Goal: Book appointment/travel/reservation

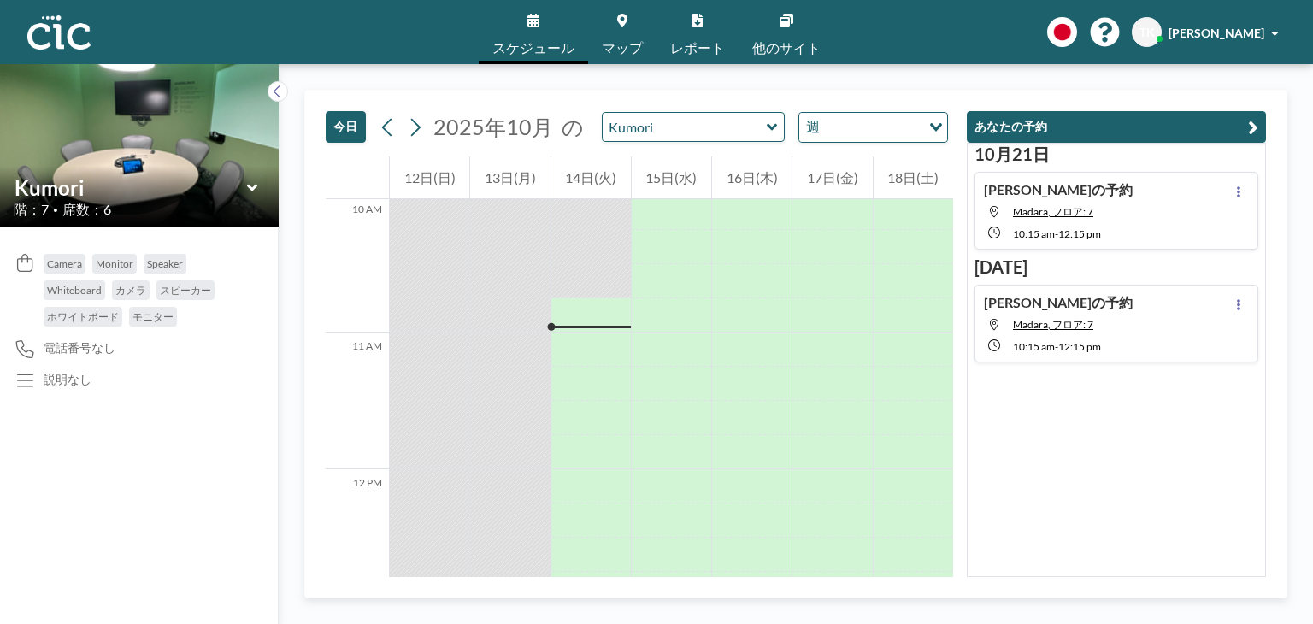
scroll to position [1371, 0]
click at [573, 342] on div at bounding box center [590, 349] width 79 height 34
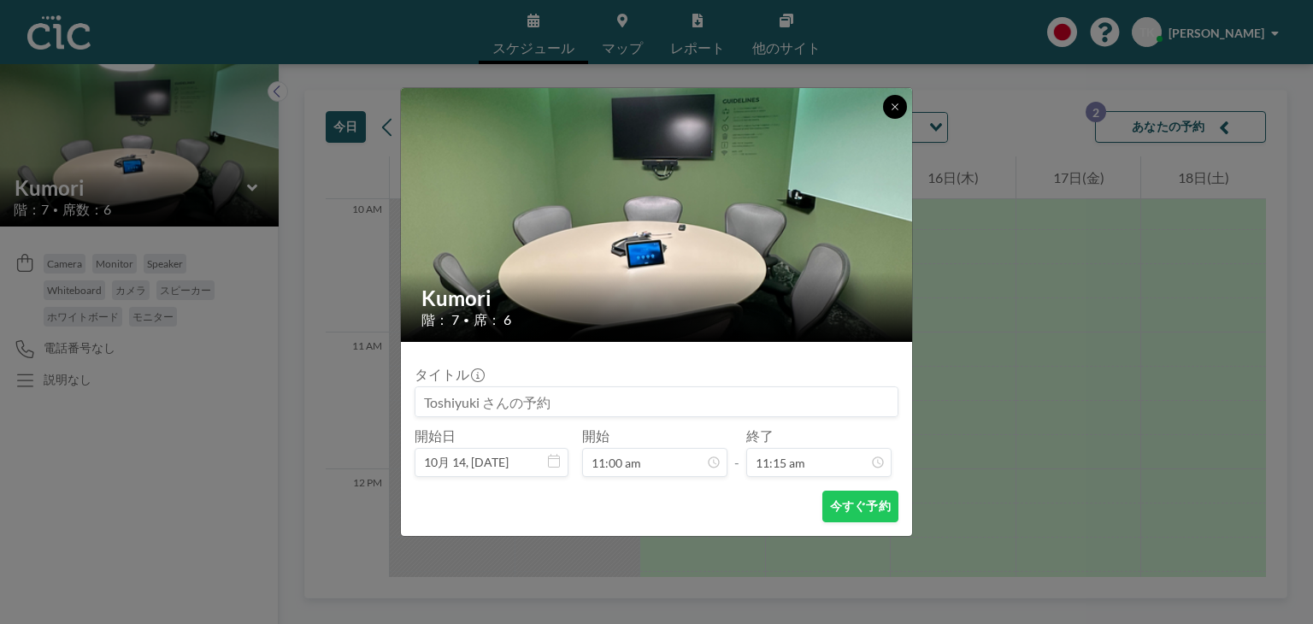
click at [901, 106] on button at bounding box center [895, 107] width 24 height 24
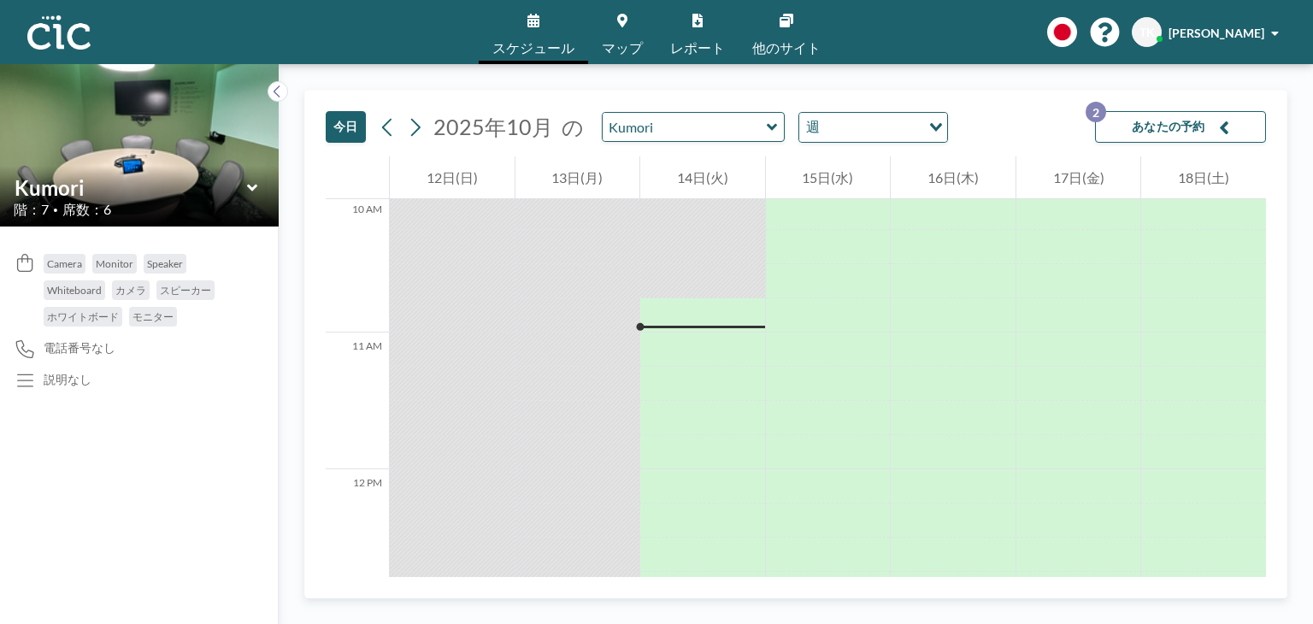
click at [250, 188] on icon at bounding box center [251, 187] width 10 height 7
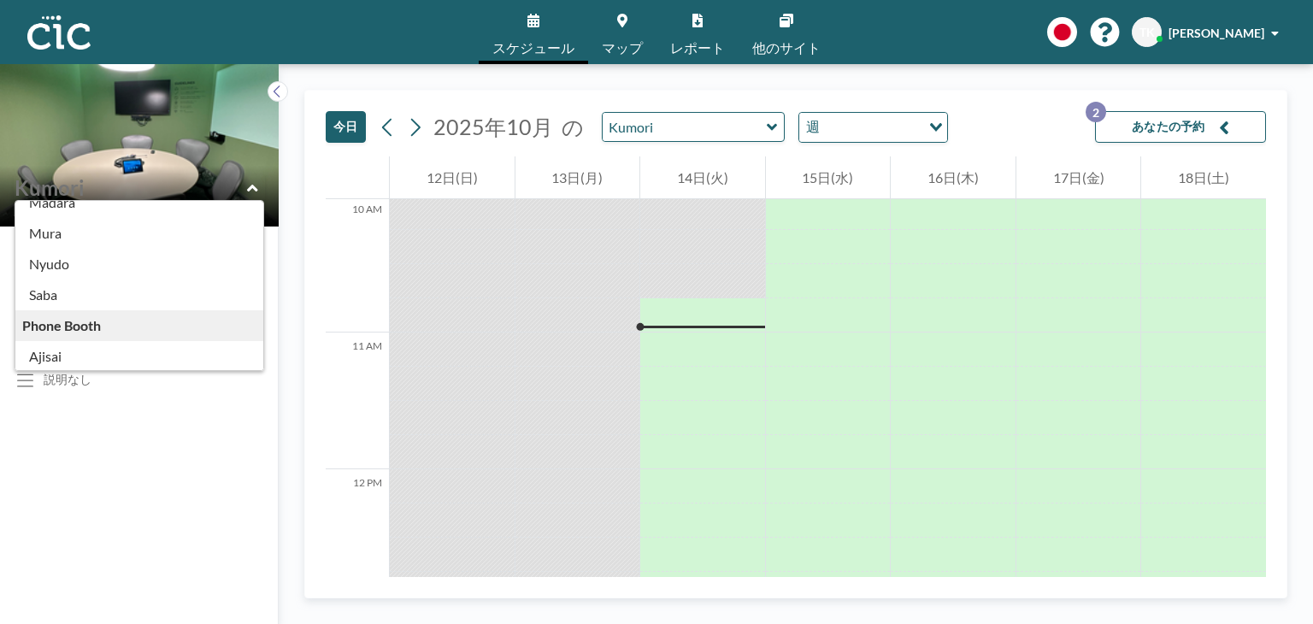
scroll to position [187, 0]
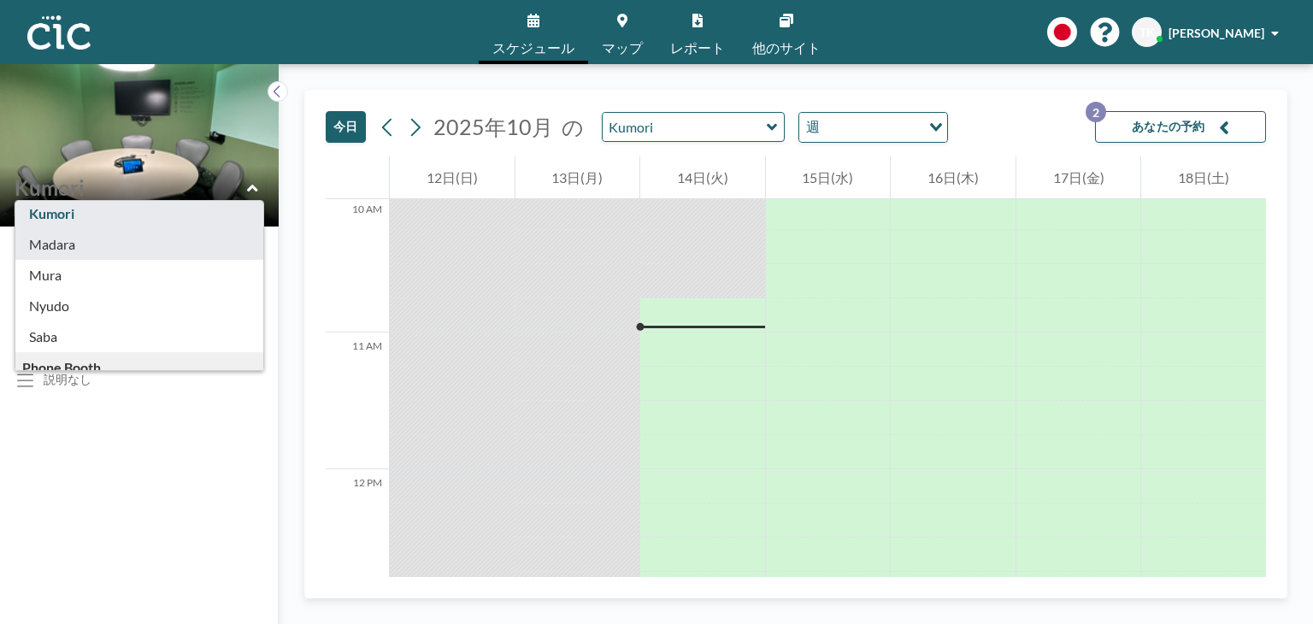
type input "Madara"
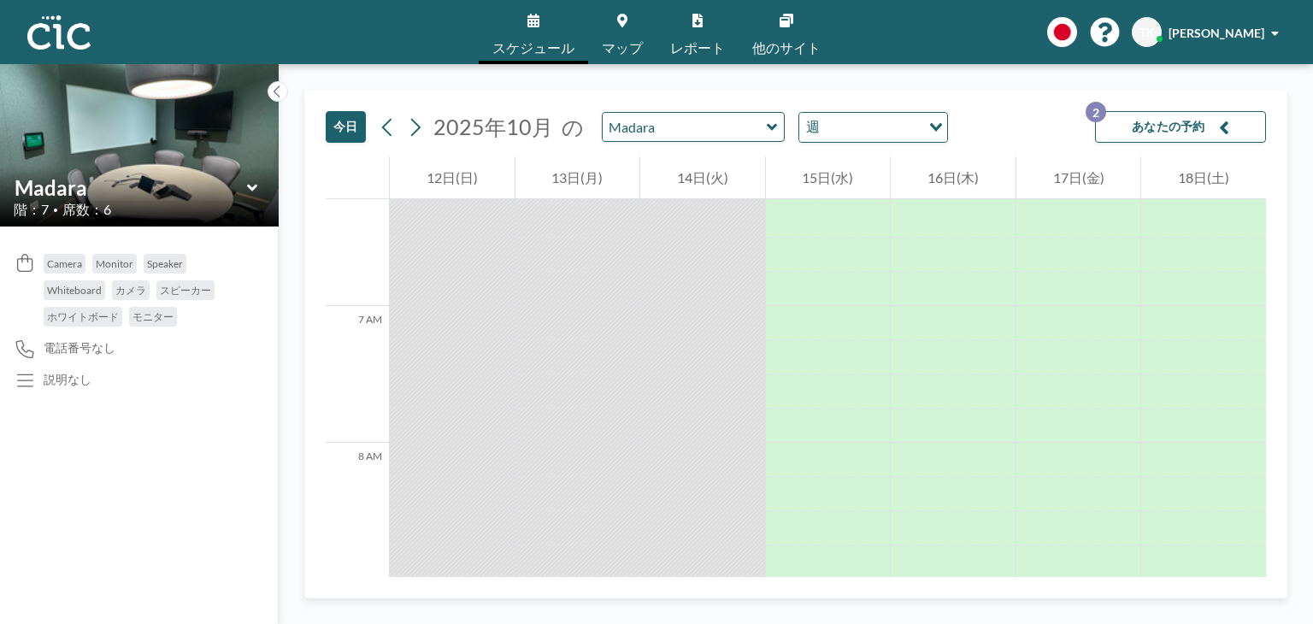
scroll to position [1353, 0]
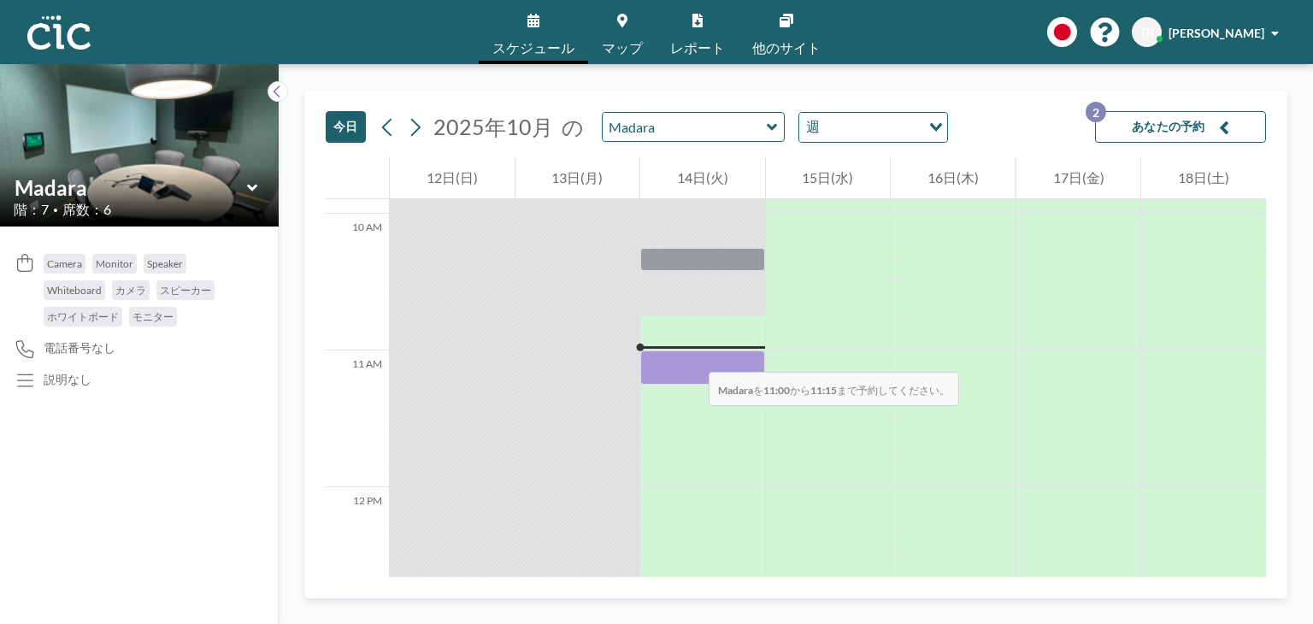
click at [691, 355] on div at bounding box center [702, 367] width 125 height 34
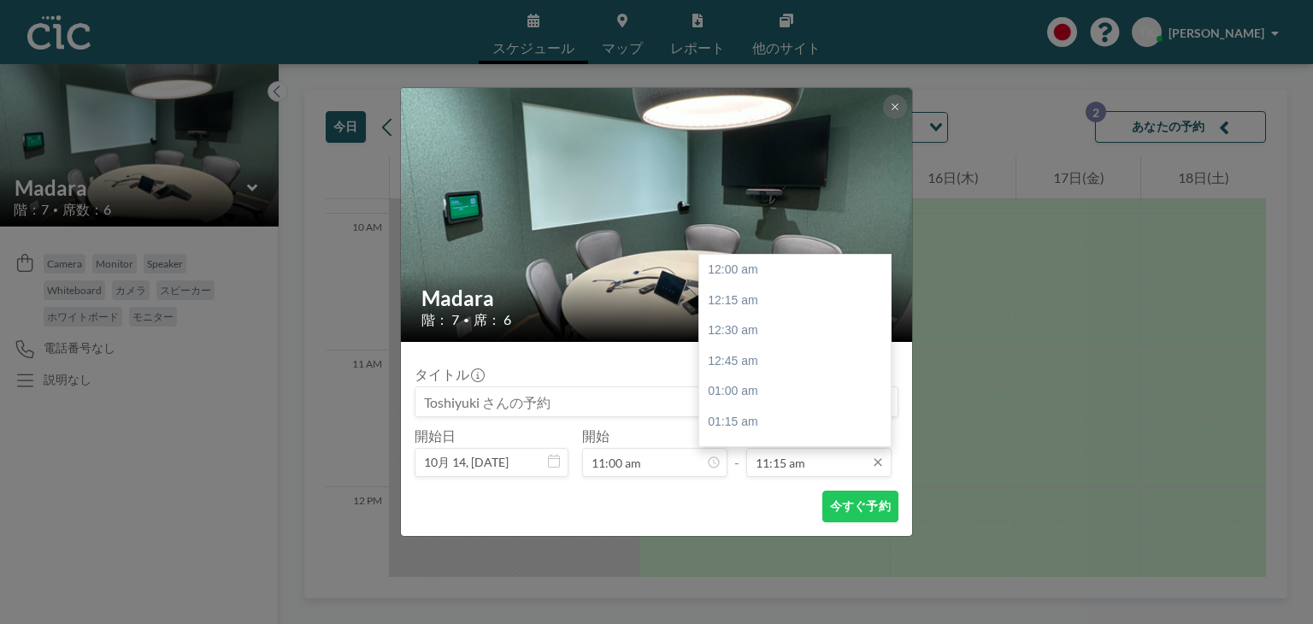
click at [815, 453] on input "11:15 am" at bounding box center [818, 462] width 145 height 29
click at [749, 332] on div "01:00 pm" at bounding box center [799, 328] width 200 height 31
type input "01:00 pm"
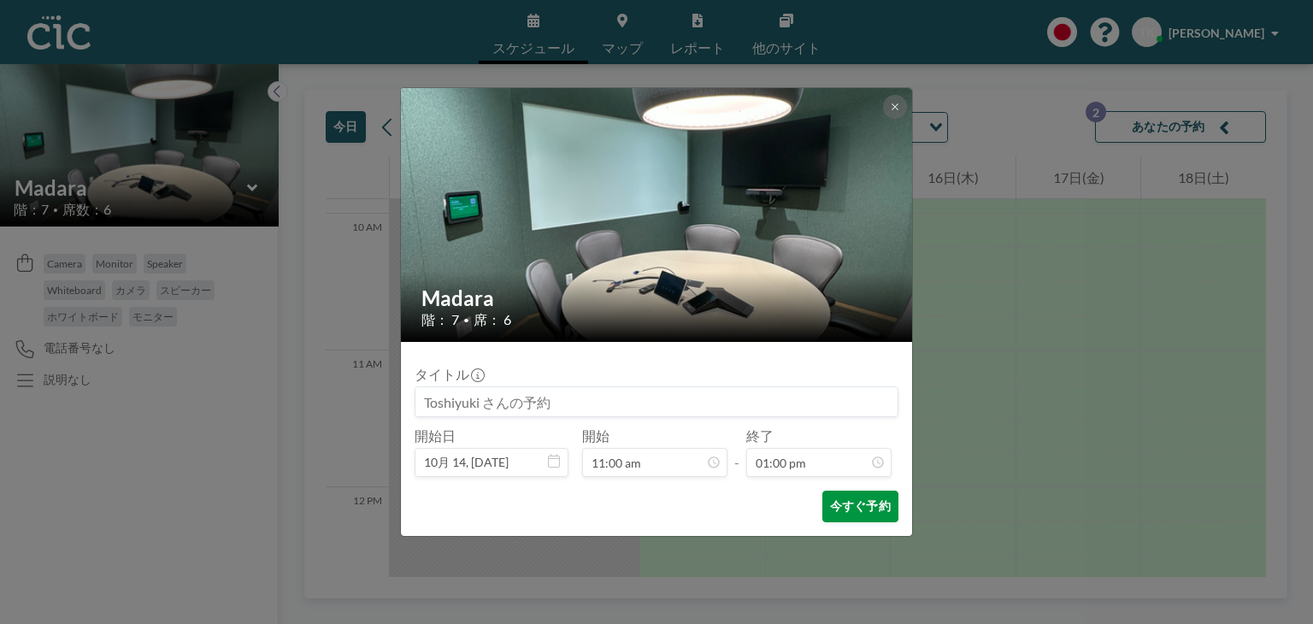
click at [844, 521] on button "今すぐ予約" at bounding box center [860, 507] width 76 height 32
